Goal: Task Accomplishment & Management: Manage account settings

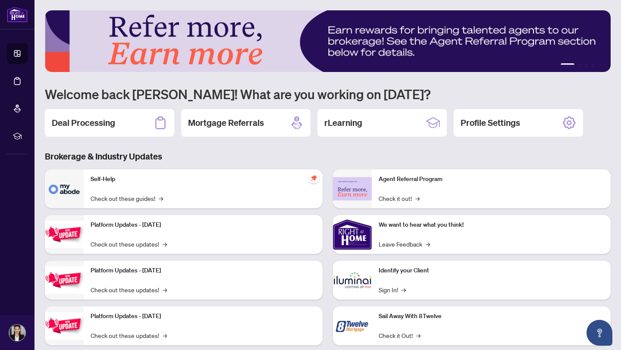
scroll to position [19, 0]
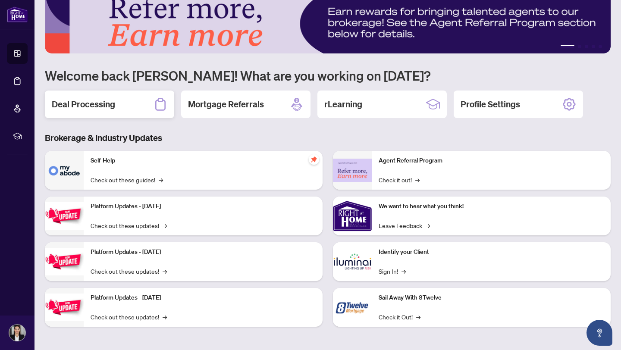
click at [114, 105] on h2 "Deal Processing" at bounding box center [83, 104] width 63 height 12
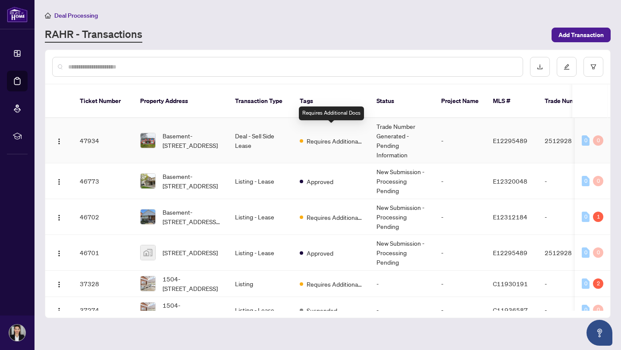
click at [328, 136] on span "Requires Additional Docs" at bounding box center [335, 140] width 56 height 9
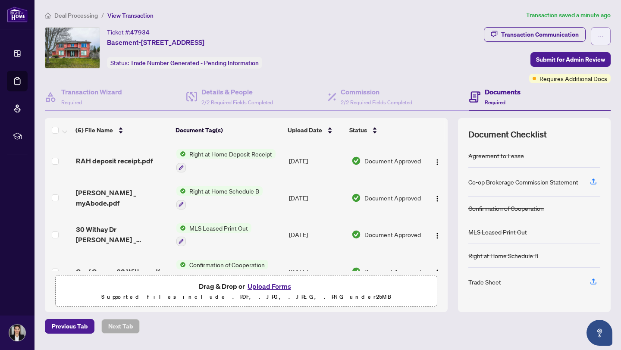
click at [602, 34] on icon "ellipsis" at bounding box center [601, 36] width 6 height 6
click at [486, 97] on div "Documents Required" at bounding box center [503, 97] width 36 height 20
click at [499, 97] on div "Documents Required" at bounding box center [503, 97] width 36 height 20
click at [497, 92] on h4 "Documents" at bounding box center [503, 92] width 36 height 10
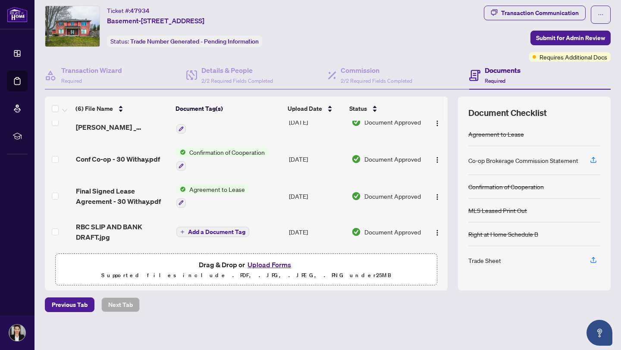
scroll to position [21, 0]
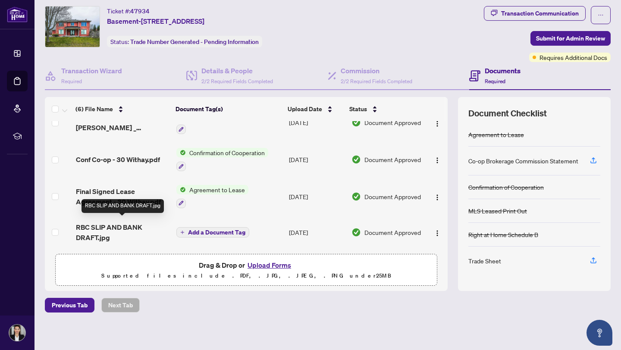
click at [110, 226] on span "RBC SLIP AND BANK DRAFT.jpg" at bounding box center [123, 232] width 94 height 21
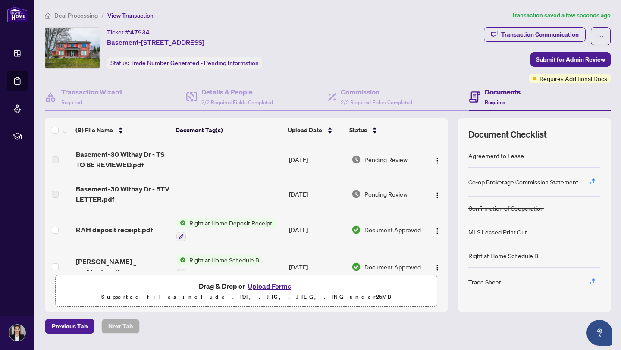
click at [101, 164] on span "Basement-30 Withay Dr - TS TO BE REVIEWED.pdf" at bounding box center [123, 159] width 94 height 21
click at [314, 160] on td "[DATE]" at bounding box center [317, 159] width 62 height 35
click at [549, 32] on div "Transaction Communication" at bounding box center [540, 35] width 78 height 14
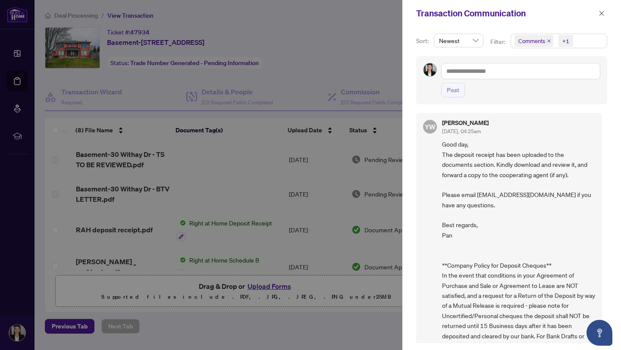
click at [338, 80] on div at bounding box center [310, 175] width 621 height 350
click at [600, 14] on icon "close" at bounding box center [602, 13] width 6 height 6
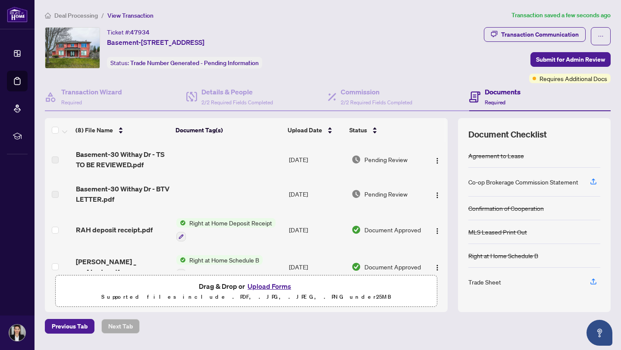
click at [496, 95] on h4 "Documents" at bounding box center [503, 92] width 36 height 10
click at [495, 92] on h4 "Documents" at bounding box center [503, 92] width 36 height 10
click at [498, 103] on span "Required" at bounding box center [495, 102] width 21 height 6
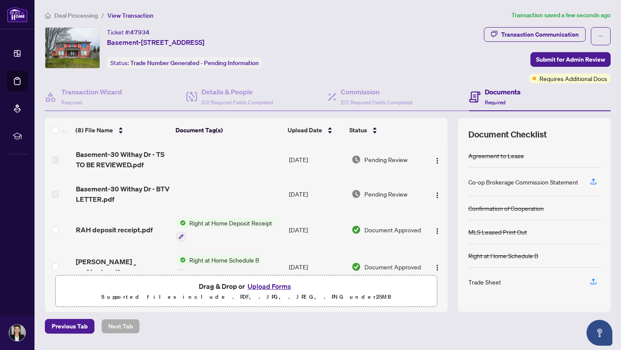
click at [434, 77] on div "Ticket #: 47934 Basement-[STREET_ADDRESS] Status: Trade Number Generated - Pend…" at bounding box center [262, 55] width 439 height 56
click at [115, 95] on h4 "Transaction Wizard" at bounding box center [91, 92] width 61 height 10
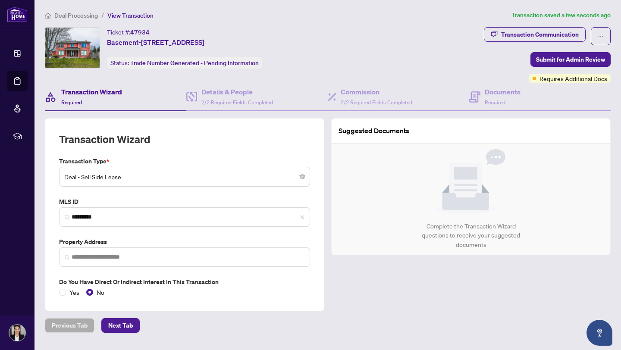
type input "**********"
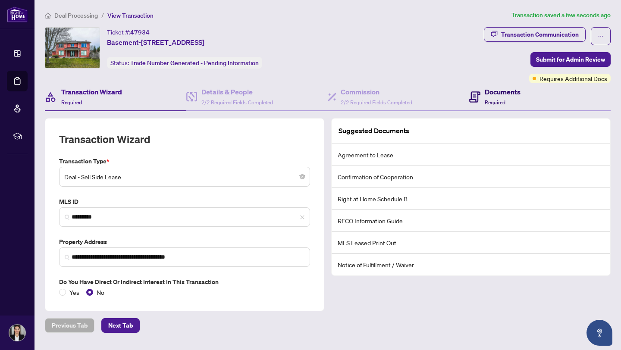
click at [494, 100] on span "Required" at bounding box center [495, 102] width 21 height 6
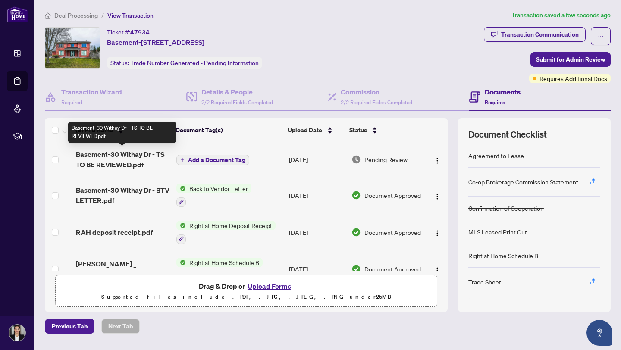
click at [136, 161] on span "Basement-30 Withay Dr - TS TO BE REVIEWED.pdf" at bounding box center [123, 159] width 94 height 21
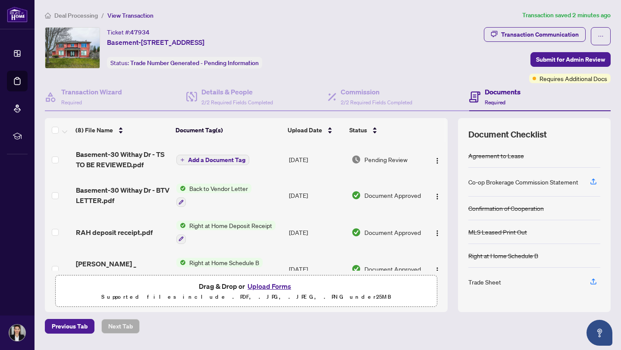
click at [225, 187] on span "Back to Vendor Letter" at bounding box center [219, 188] width 66 height 9
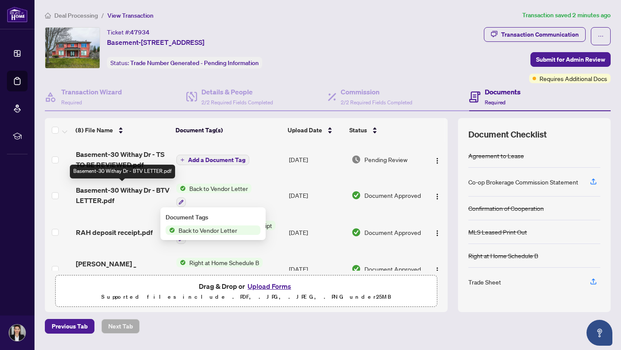
click at [114, 189] on span "Basement-30 Withay Dr - BTV LETTER.pdf" at bounding box center [123, 195] width 94 height 21
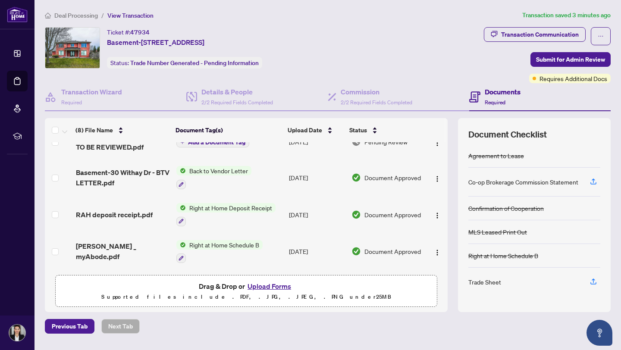
scroll to position [21, 0]
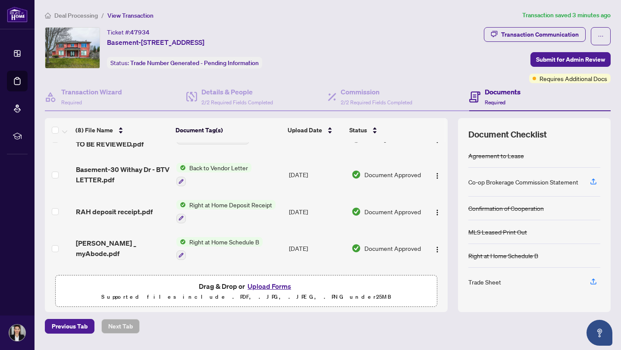
click at [210, 203] on span "Right at Home Deposit Receipt" at bounding box center [231, 204] width 90 height 9
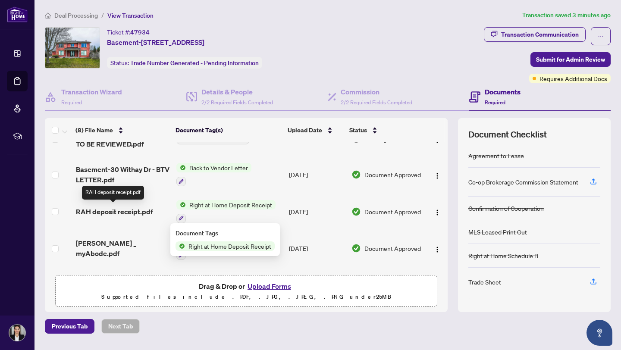
click at [127, 212] on span "RAH deposit receipt.pdf" at bounding box center [114, 212] width 77 height 10
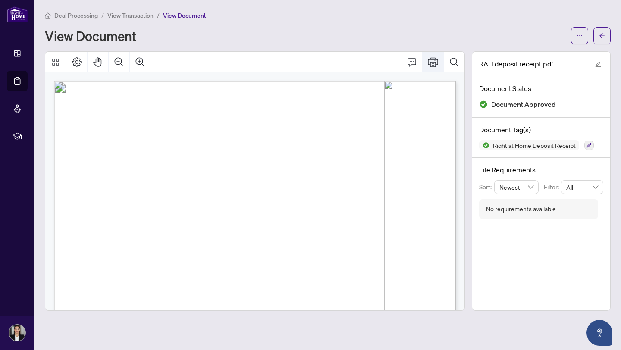
click at [432, 63] on icon "Print" at bounding box center [433, 61] width 10 height 9
